Goal: Find specific page/section: Find specific page/section

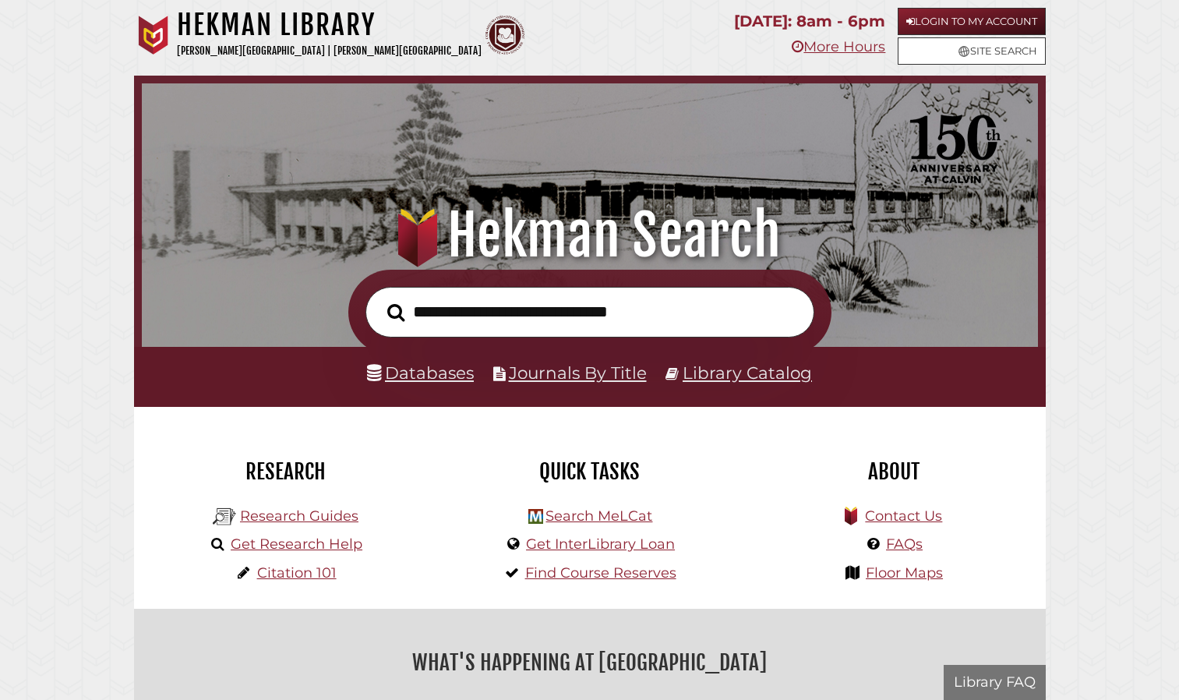
scroll to position [296, 889]
click at [455, 372] on link "Databases" at bounding box center [420, 372] width 107 height 20
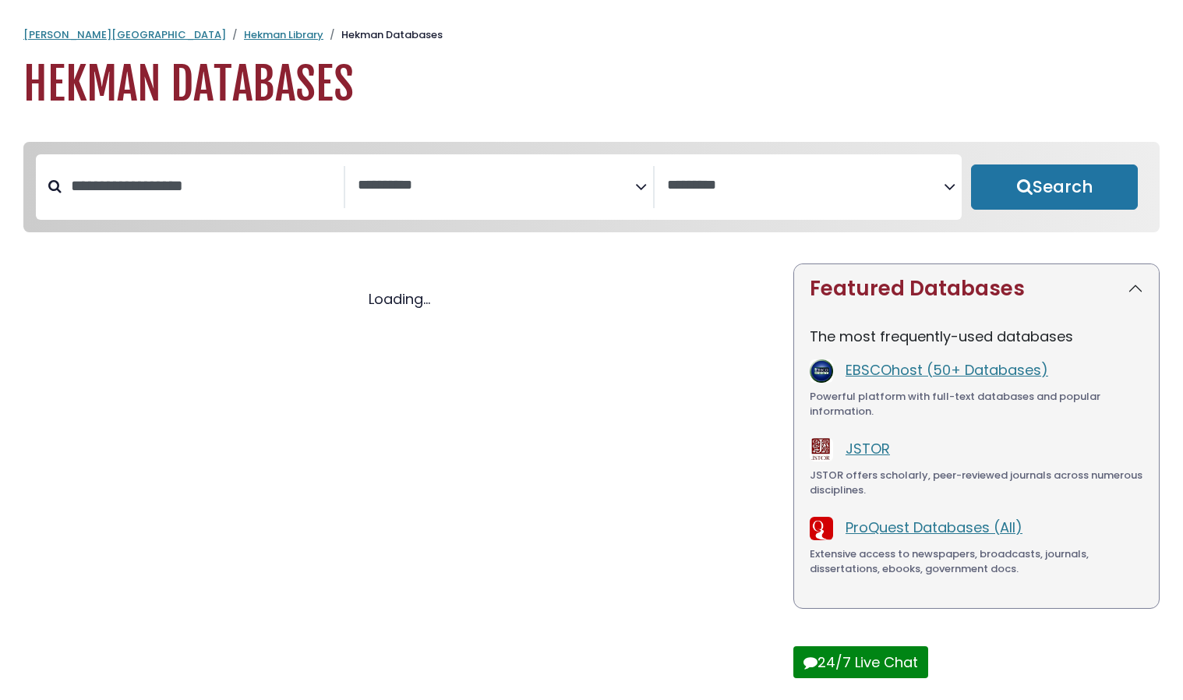
select select "Database Subject Filter"
select select "Database Vendors Filter"
select select "Database Subject Filter"
select select "Database Vendors Filter"
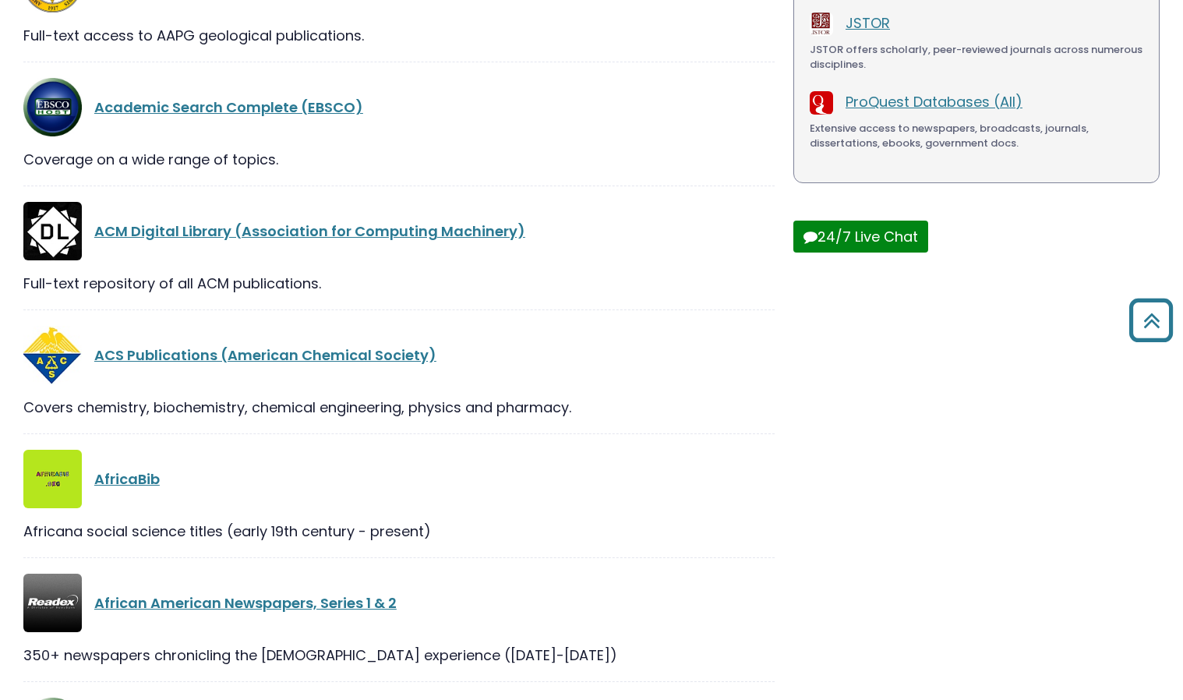
scroll to position [7274, 0]
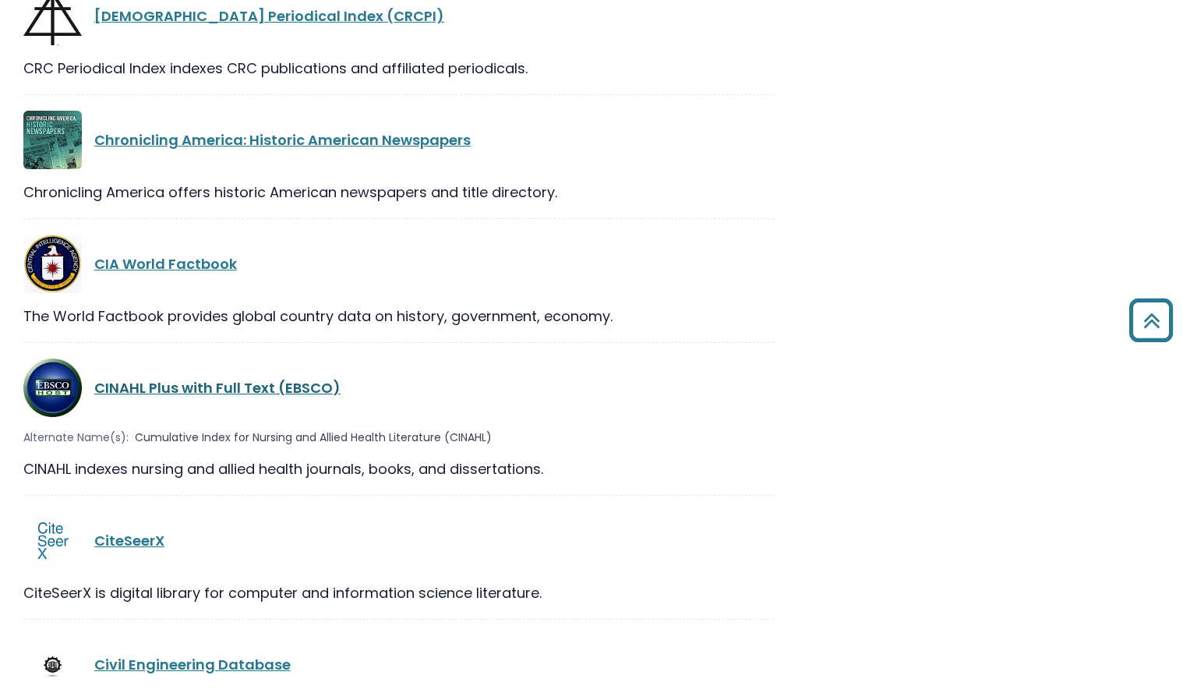
click at [166, 378] on link "CINAHL Plus with Full Text (EBSCO)" at bounding box center [217, 387] width 246 height 19
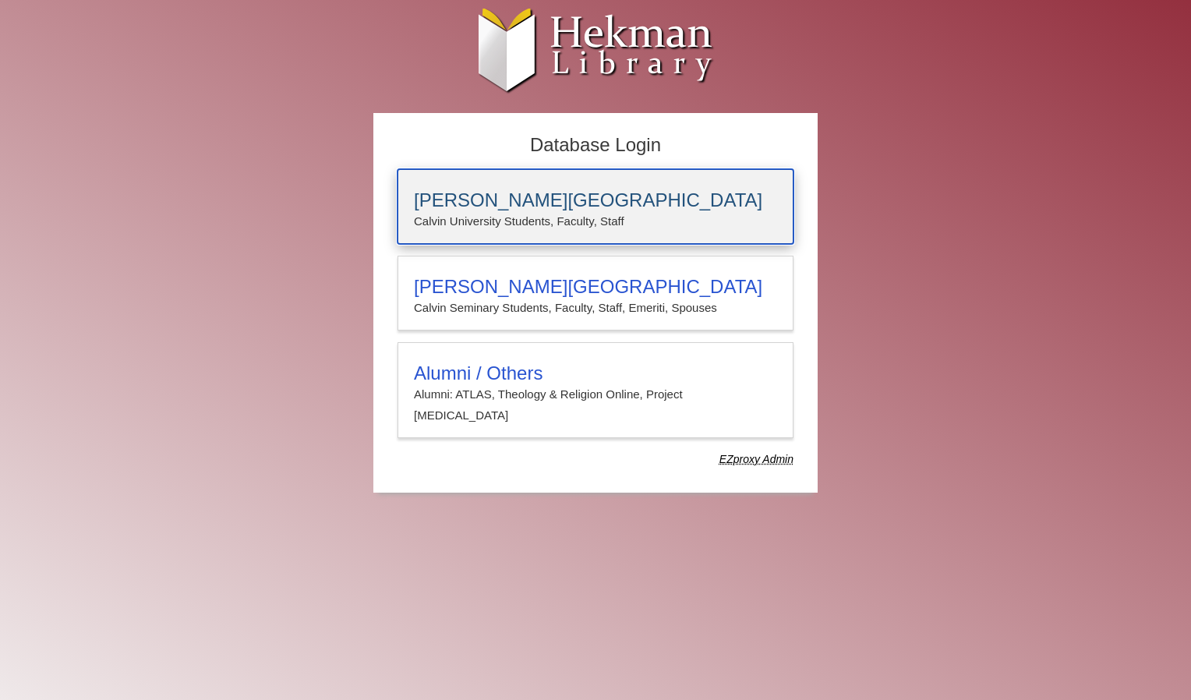
click at [518, 207] on h3 "[PERSON_NAME][GEOGRAPHIC_DATA]" at bounding box center [595, 200] width 363 height 22
click at [523, 214] on p "Calvin University Students, Faculty, Staff" at bounding box center [595, 221] width 363 height 20
